Goal: Task Accomplishment & Management: Manage account settings

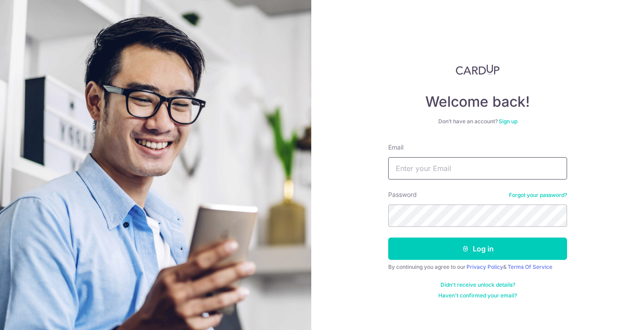
type input "[EMAIL_ADDRESS][PERSON_NAME][DOMAIN_NAME]"
click at [388, 238] on button "Log in" at bounding box center [477, 249] width 179 height 22
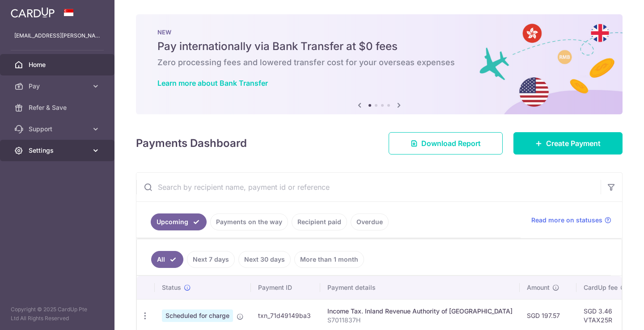
click at [55, 147] on span "Settings" at bounding box center [58, 150] width 59 height 9
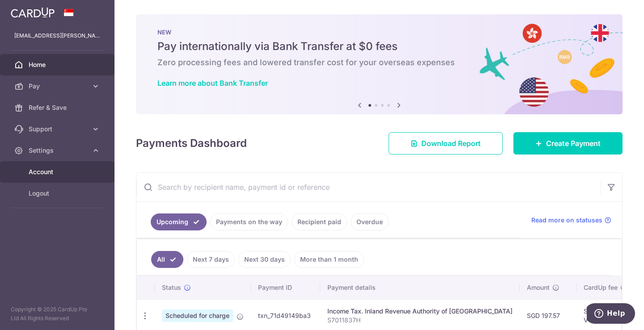
click at [56, 173] on span "Account" at bounding box center [58, 172] width 59 height 9
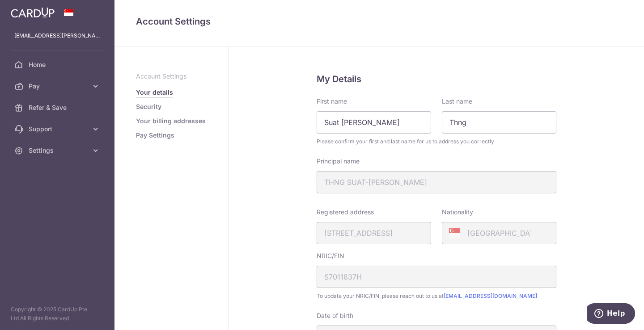
click at [158, 134] on link "Pay Settings" at bounding box center [155, 135] width 38 height 9
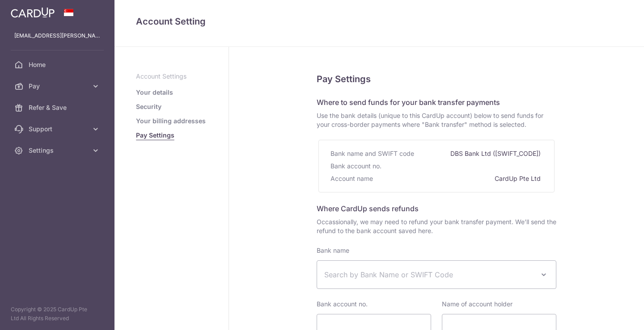
select select
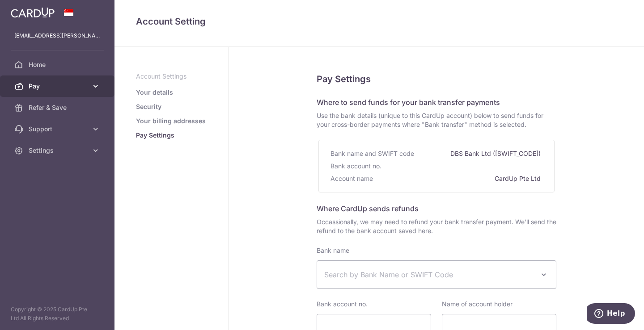
click at [80, 88] on span "Pay" at bounding box center [58, 86] width 59 height 9
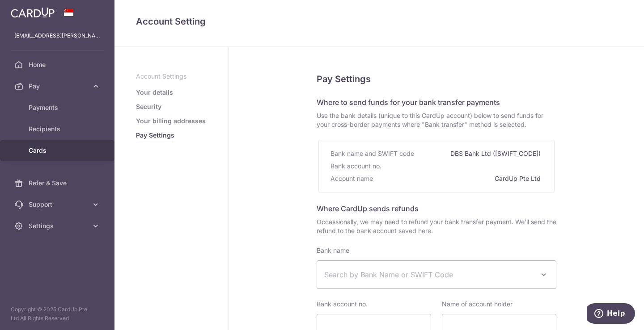
click at [50, 144] on link "Cards" at bounding box center [57, 150] width 114 height 21
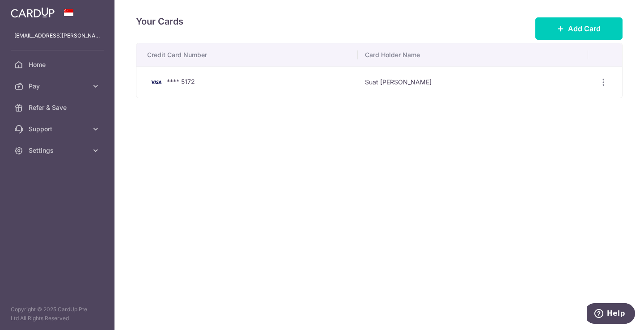
click at [306, 82] on div "**** 5172" at bounding box center [248, 82] width 203 height 11
